Goal: Task Accomplishment & Management: Complete application form

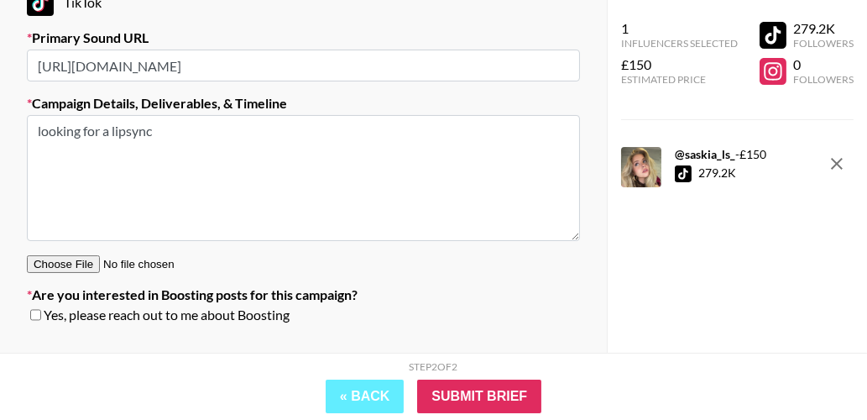
scroll to position [367, 0]
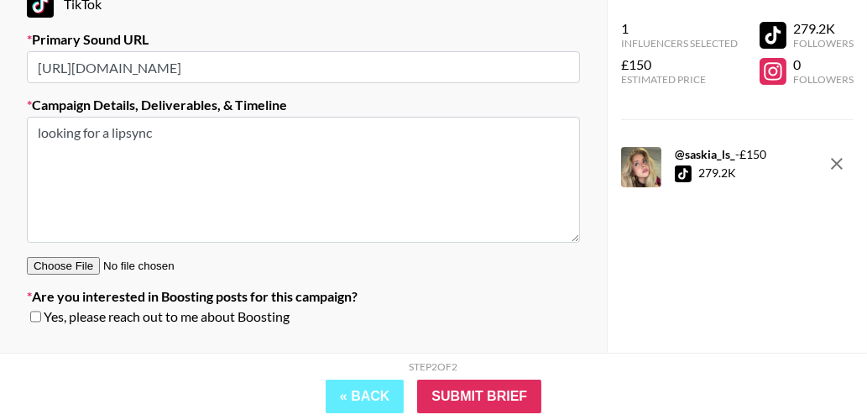
click at [81, 263] on input "file" at bounding box center [133, 266] width 212 height 18
click at [72, 260] on input "file" at bounding box center [133, 266] width 212 height 18
type input "C:\fakepath\carni lyrics.JPEG"
click at [171, 137] on textarea "looking for a lipsync" at bounding box center [303, 180] width 553 height 126
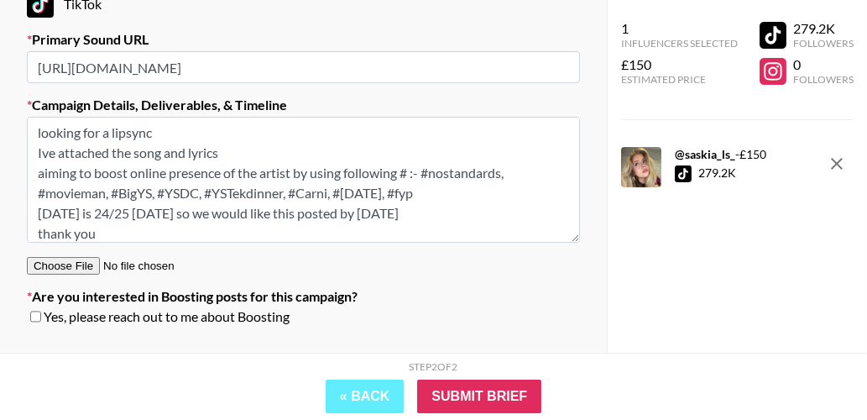
type textarea "looking for a lipsync Ive attached the song and lyrics aiming to boost online p…"
click at [33, 315] on input "checkbox" at bounding box center [35, 317] width 11 height 12
checkbox input "true"
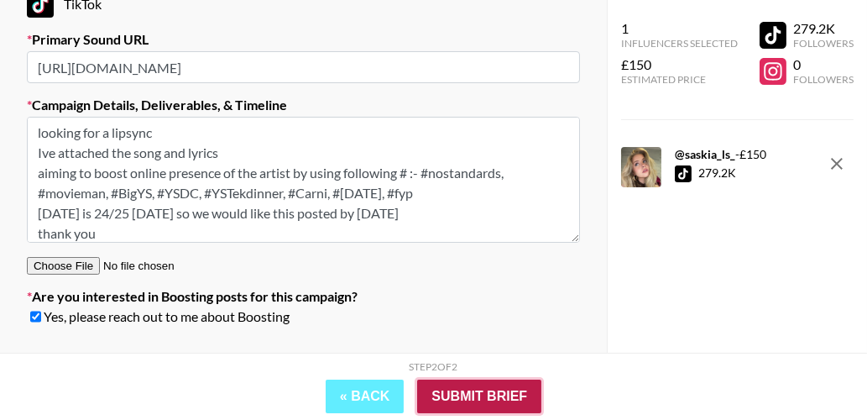
click at [493, 401] on input "Submit Brief" at bounding box center [479, 397] width 124 height 34
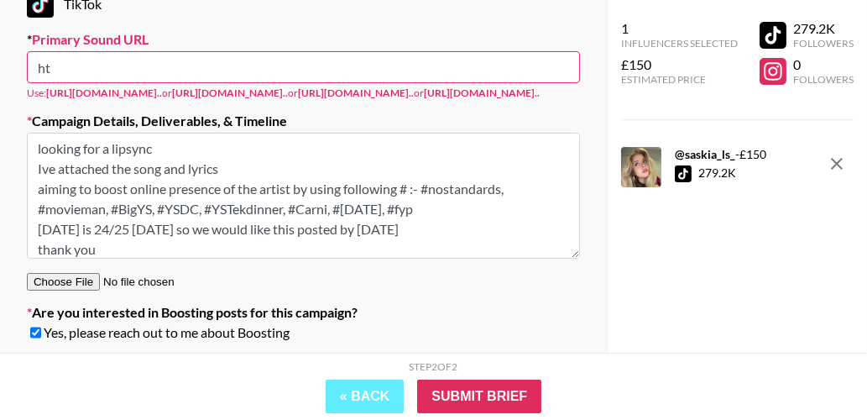
type input "h"
click at [552, 129] on label "Campaign Details, Deliverables, & Timeline" at bounding box center [303, 121] width 553 height 17
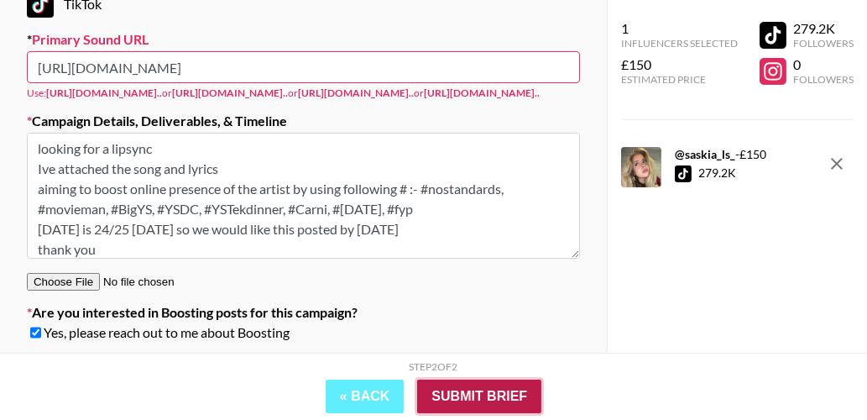
click at [459, 393] on input "Submit Brief" at bounding box center [479, 397] width 124 height 34
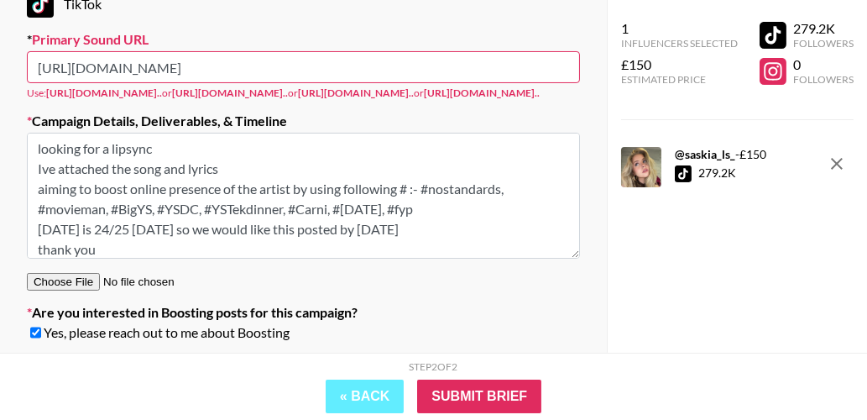
click at [515, 67] on input "[URL][DOMAIN_NAME]" at bounding box center [303, 67] width 553 height 32
type input "h"
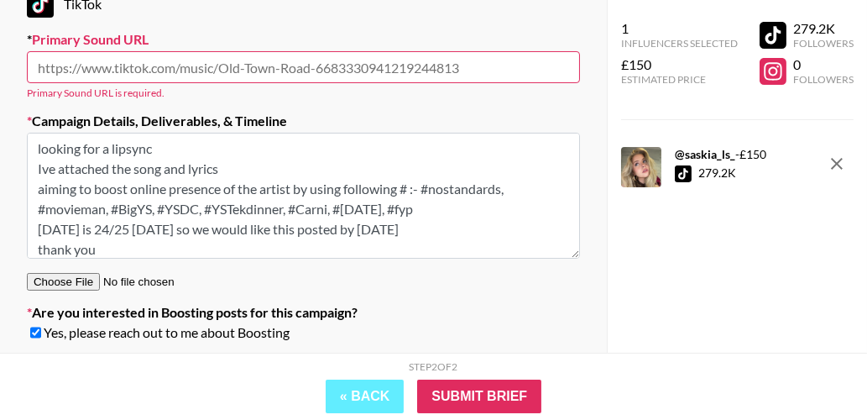
paste input "[URL][DOMAIN_NAME]"
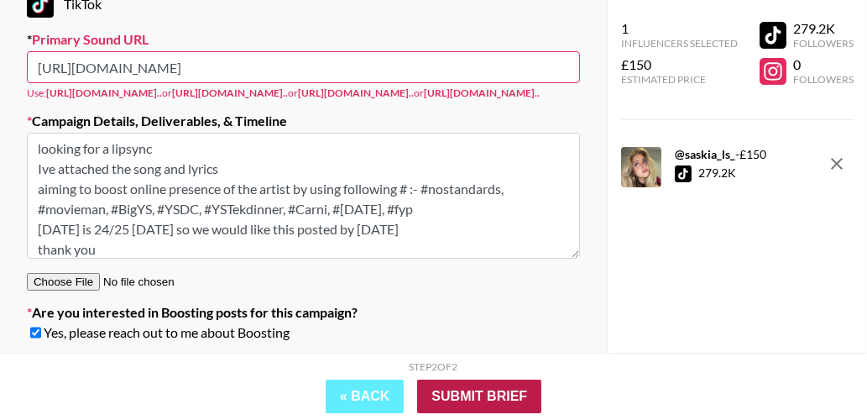
type input "[URL][DOMAIN_NAME]"
click at [481, 391] on input "Submit Brief" at bounding box center [479, 397] width 124 height 34
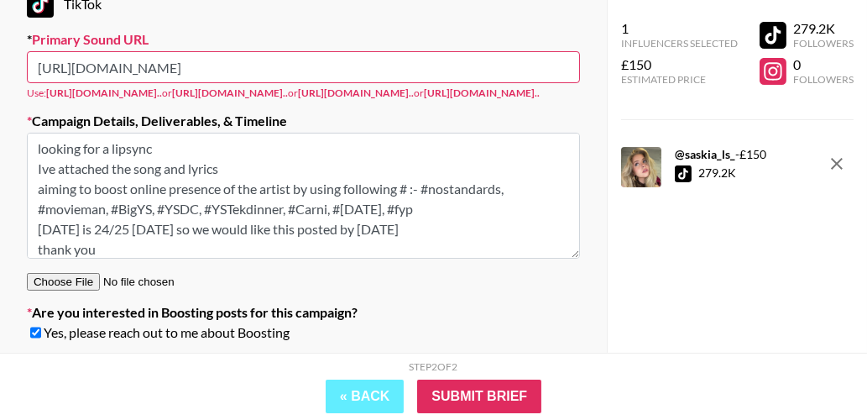
click at [568, 94] on div "Use: [URL][DOMAIN_NAME].. or [URL][DOMAIN_NAME].. or [URL][DOMAIN_NAME].. or [U…" at bounding box center [303, 92] width 553 height 13
drag, startPoint x: 526, startPoint y: 68, endPoint x: -3, endPoint y: 55, distance: 529.2
click at [0, 55] on html "Your Details Name [PERSON_NAME] Email [EMAIL_ADDRESS][DOMAIN_NAME] Company Nost…" at bounding box center [433, 54] width 867 height 842
click at [584, 107] on section "Your Details Name [PERSON_NAME] Email [EMAIL_ADDRESS][DOMAIN_NAME] Company Nost…" at bounding box center [303, 41] width 580 height 654
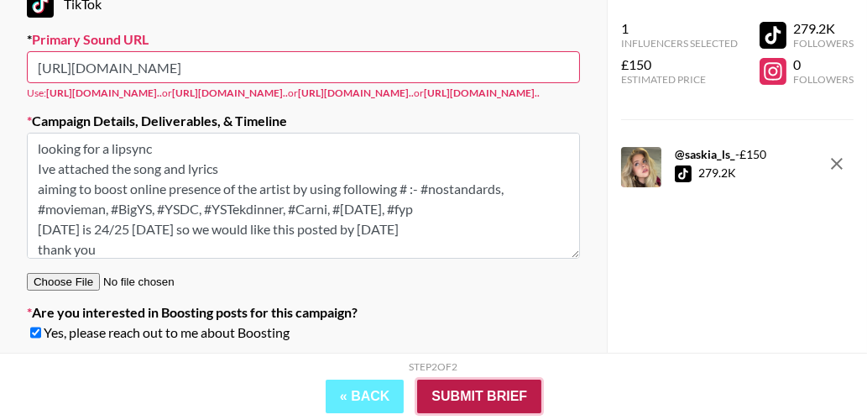
click at [448, 389] on input "Submit Brief" at bounding box center [479, 397] width 124 height 34
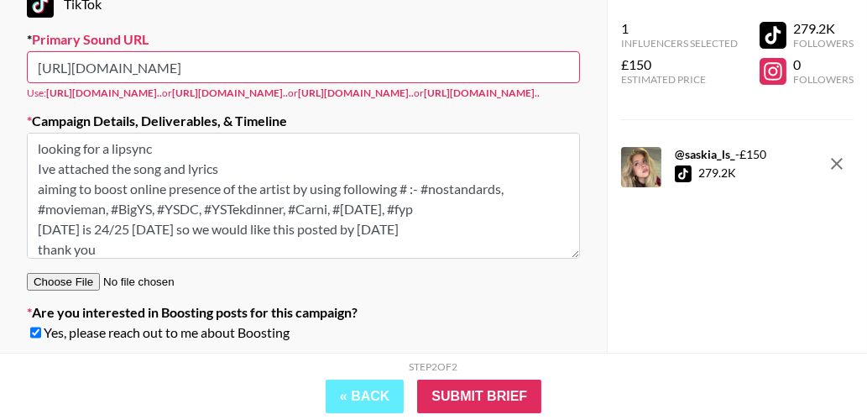
click at [310, 112] on section "Your Details Name [PERSON_NAME] Email [EMAIL_ADDRESS][DOMAIN_NAME] Company Nost…" at bounding box center [303, 41] width 580 height 654
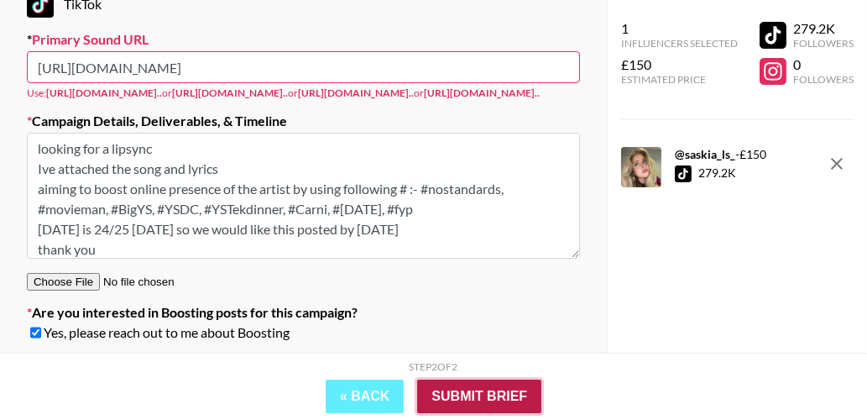
click at [487, 400] on input "Submit Brief" at bounding box center [479, 397] width 124 height 34
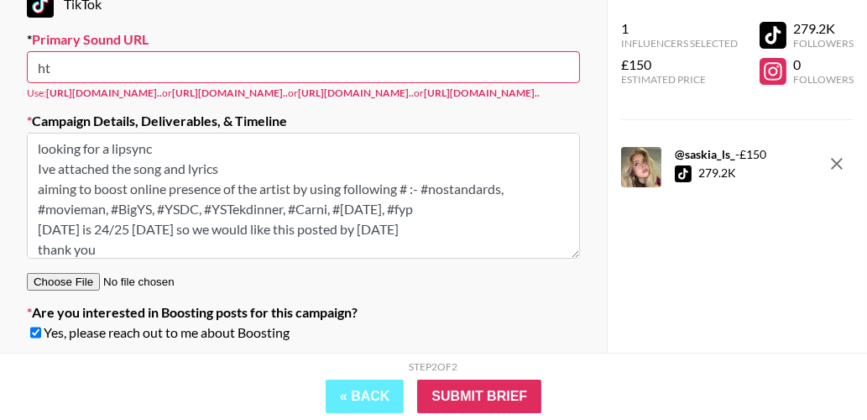
type input "h"
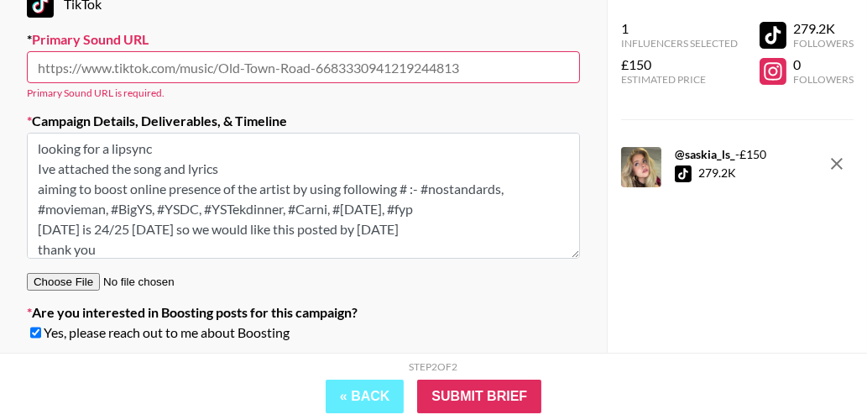
paste input "[URL][DOMAIN_NAME][DOMAIN_NAME]"
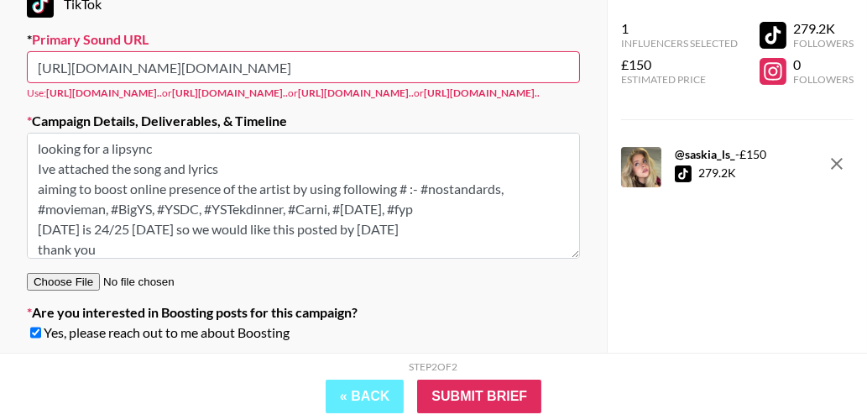
scroll to position [0, 0]
click at [534, 110] on section "Your Details Name [PERSON_NAME] Email [EMAIL_ADDRESS][DOMAIN_NAME] Company Nost…" at bounding box center [303, 41] width 580 height 654
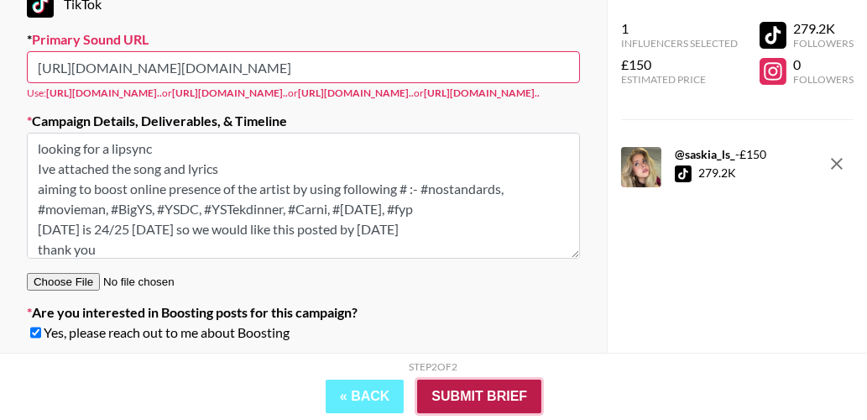
click at [442, 389] on input "Submit Brief" at bounding box center [479, 397] width 124 height 34
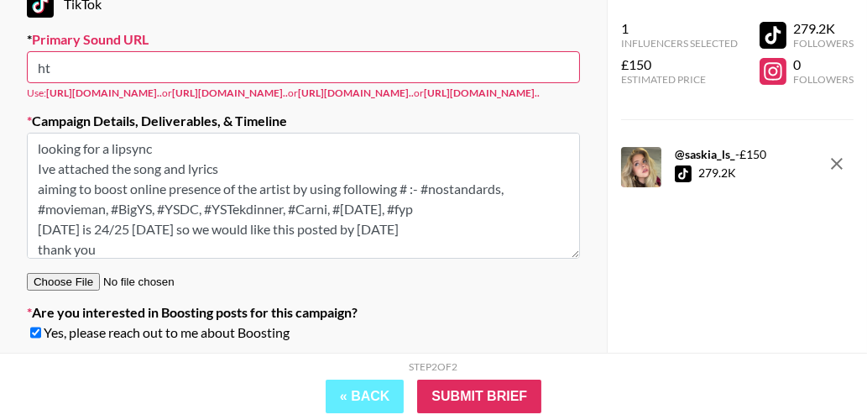
type input "h"
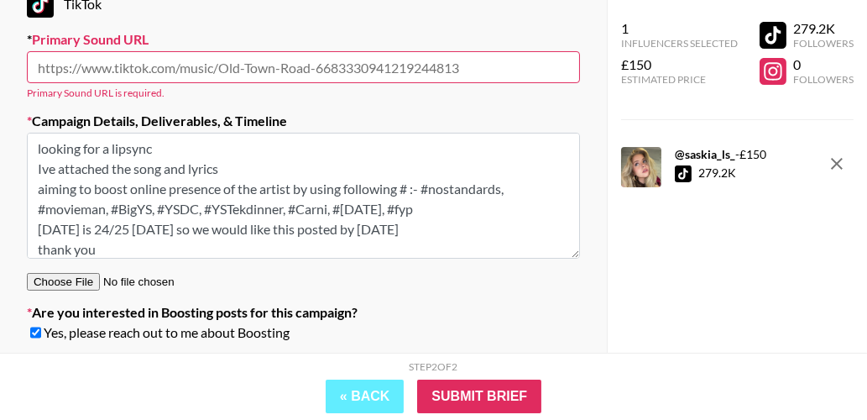
paste input "[URL][DOMAIN_NAME]"
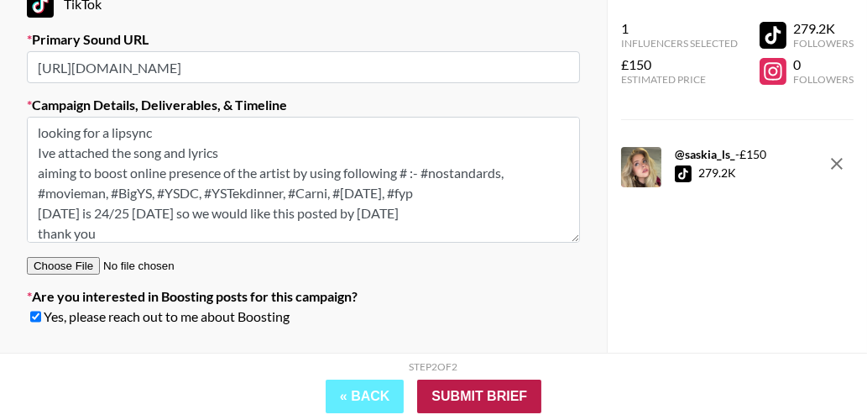
type input "[URL][DOMAIN_NAME]"
click at [494, 394] on input "Submit Brief" at bounding box center [479, 397] width 124 height 34
